Goal: Task Accomplishment & Management: Manage account settings

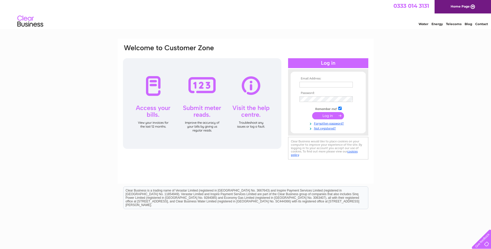
type input "vanparts@btconnect.com"
click at [332, 115] on input "submit" at bounding box center [328, 115] width 32 height 7
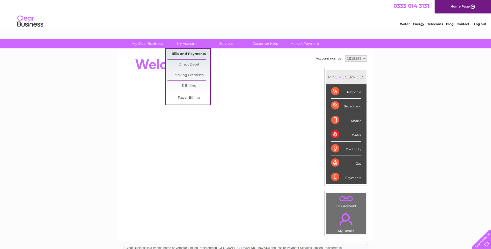
click at [189, 55] on link "Bills and Payments" at bounding box center [189, 54] width 43 height 10
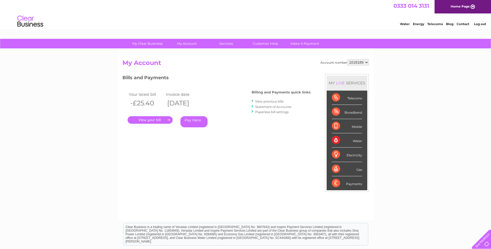
click at [339, 181] on div "Payments" at bounding box center [347, 183] width 30 height 14
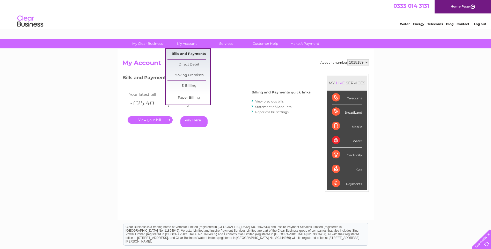
click at [185, 52] on link "Bills and Payments" at bounding box center [189, 54] width 43 height 10
